Goal: Task Accomplishment & Management: Manage account settings

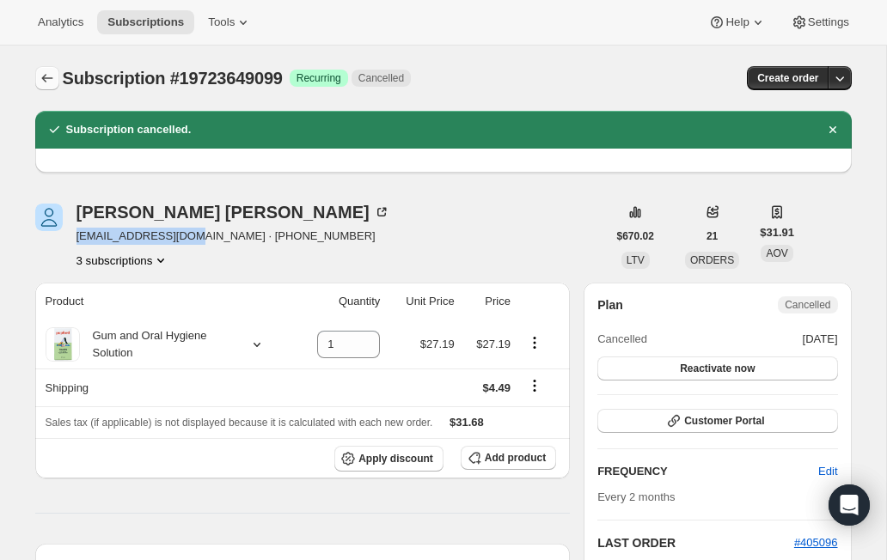
click at [46, 80] on icon "Subscriptions" at bounding box center [47, 78] width 17 height 17
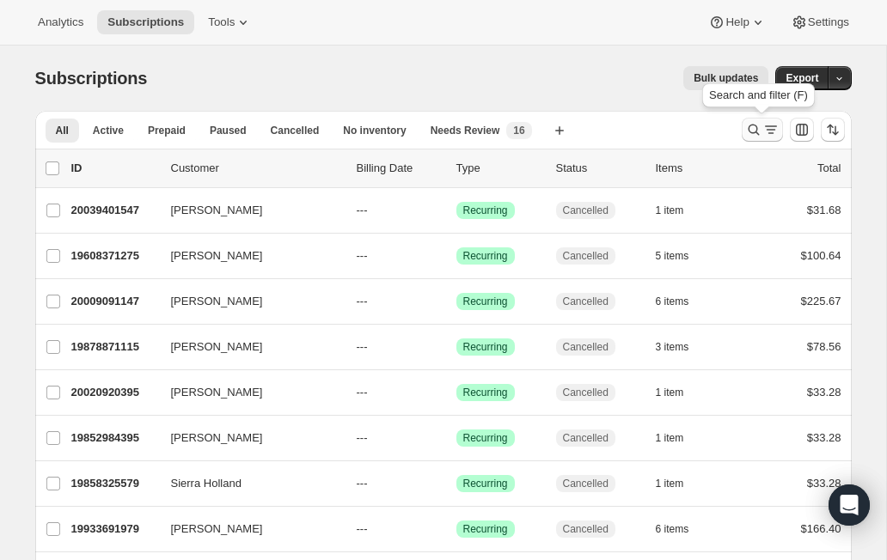
click at [759, 139] on button "Search and filter results" at bounding box center [761, 130] width 41 height 24
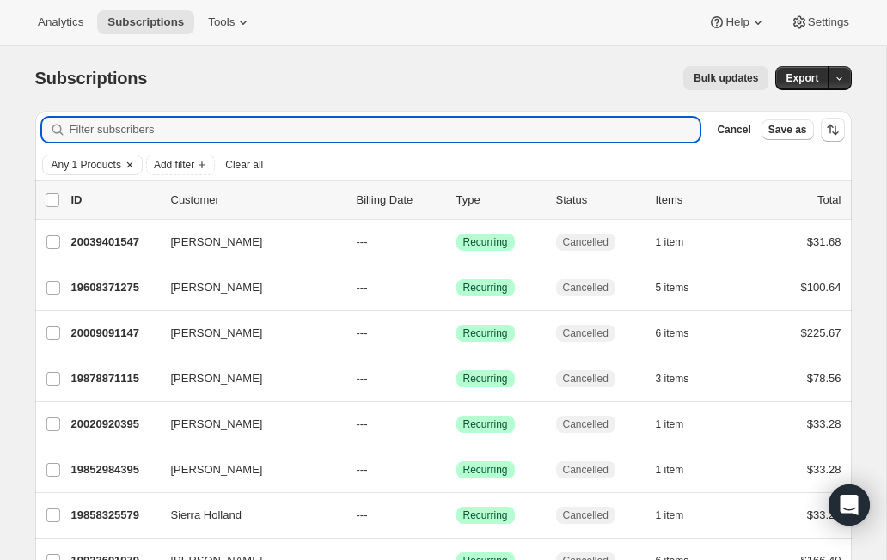
click at [133, 167] on icon "Clear" at bounding box center [130, 165] width 14 height 14
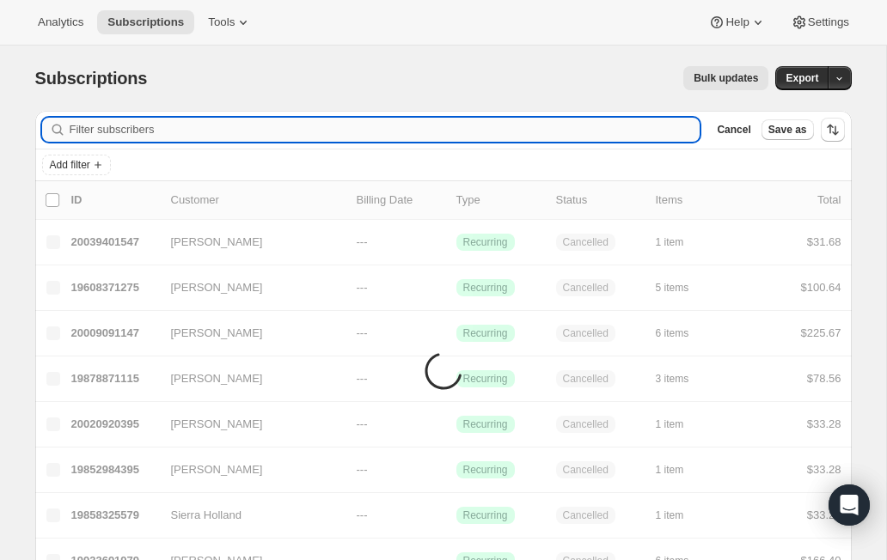
click at [143, 133] on input "Filter subscribers" at bounding box center [385, 130] width 631 height 24
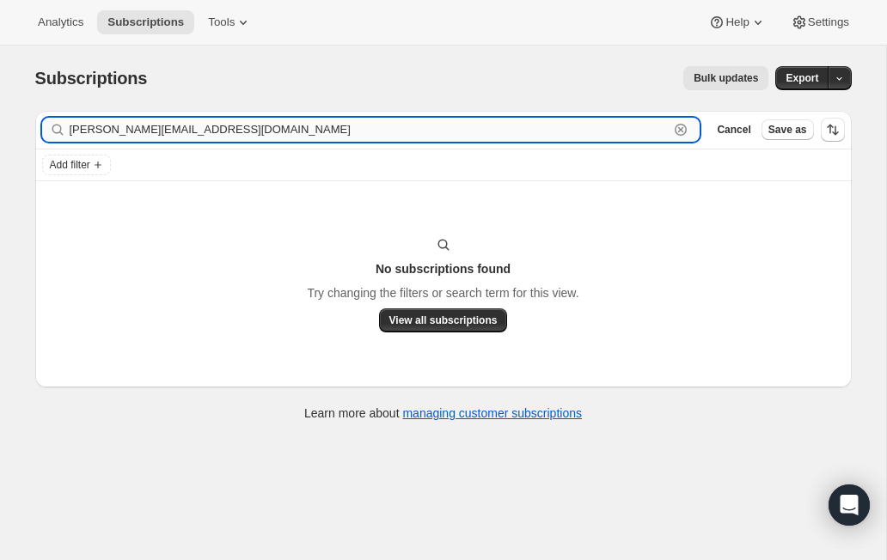
click at [278, 129] on input "[PERSON_NAME][EMAIL_ADDRESS][DOMAIN_NAME]" at bounding box center [370, 130] width 600 height 24
type input "[PERSON_NAME]"
